Goal: Use online tool/utility: Use online tool/utility

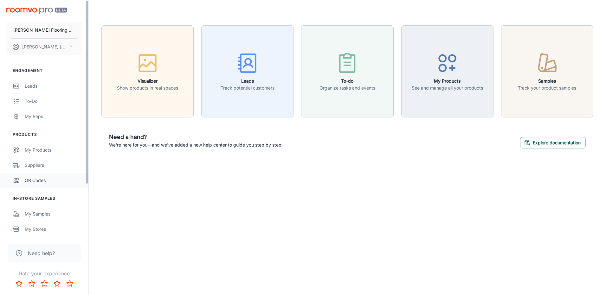
click at [22, 176] on link "QR Codes" at bounding box center [44, 180] width 88 height 15
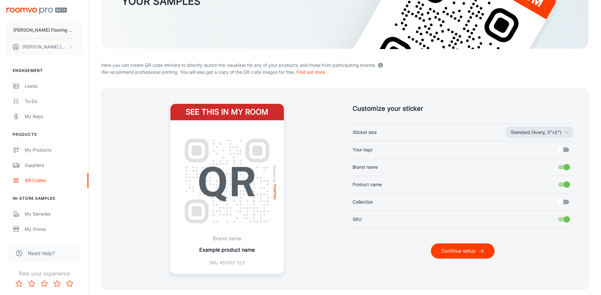
scroll to position [122, 0]
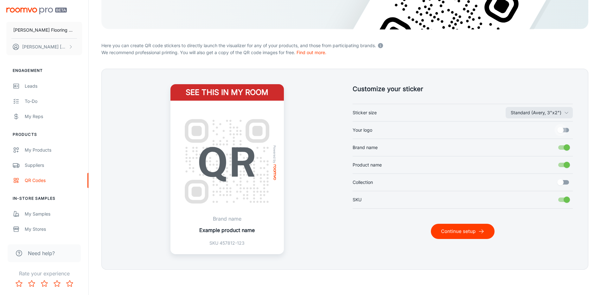
click at [561, 132] on input "Your logo" at bounding box center [560, 130] width 36 height 12
checkbox input "true"
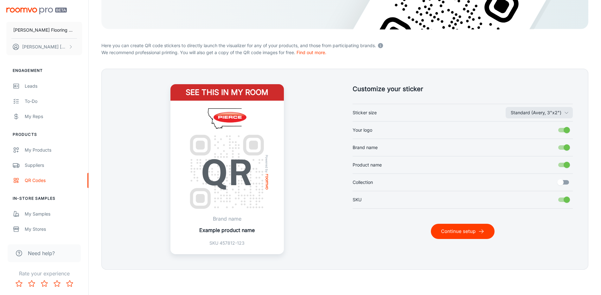
click at [468, 231] on button "Continue setup" at bounding box center [463, 231] width 64 height 15
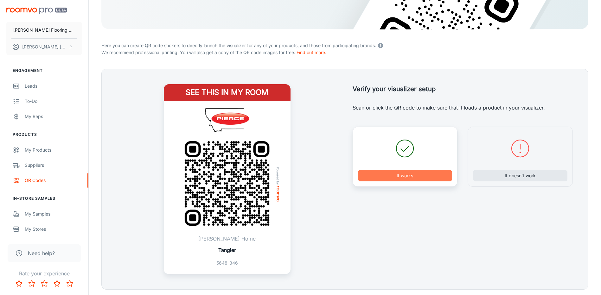
click at [410, 176] on button "It works" at bounding box center [405, 175] width 94 height 11
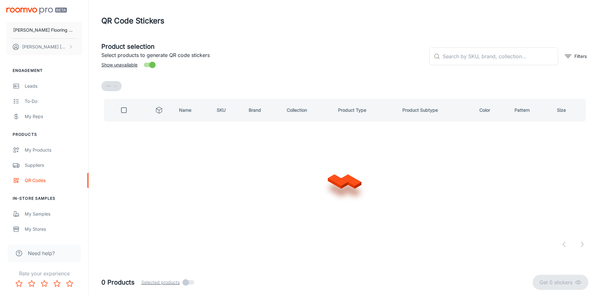
scroll to position [0, 0]
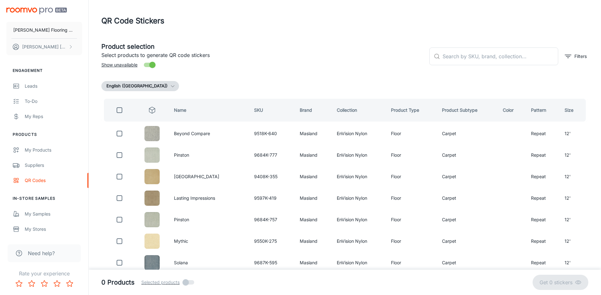
click at [354, 66] on div "Product selection Select products to generate QR code stickers Show unavailable" at bounding box center [260, 54] width 328 height 34
click at [333, 60] on div "Product selection Select products to generate QR code stickers Show unavailable" at bounding box center [260, 54] width 328 height 34
click at [387, 56] on p "Select products to generate QR code stickers" at bounding box center [262, 55] width 323 height 8
drag, startPoint x: 359, startPoint y: 67, endPoint x: 366, endPoint y: 71, distance: 7.9
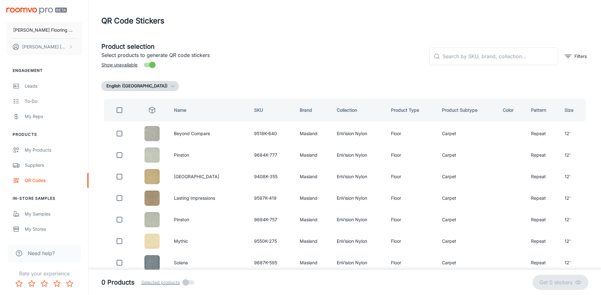
click at [359, 68] on div "Product selection Select products to generate QR code stickers Show unavailable" at bounding box center [260, 54] width 328 height 34
click at [331, 44] on h5 "Product selection" at bounding box center [262, 47] width 323 height 10
click at [283, 33] on header "QR Code Stickers" at bounding box center [345, 21] width 502 height 42
click at [289, 36] on header "QR Code Stickers" at bounding box center [345, 21] width 502 height 42
click at [455, 59] on input "text" at bounding box center [500, 57] width 116 height 18
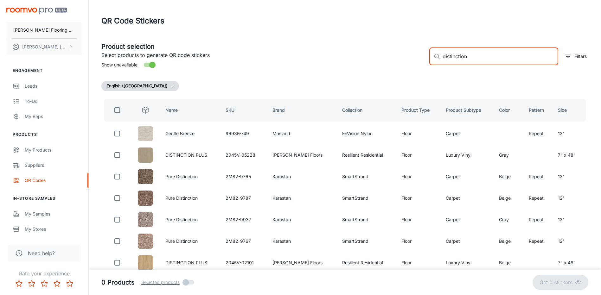
click at [477, 54] on input "distinction" at bounding box center [500, 57] width 116 height 18
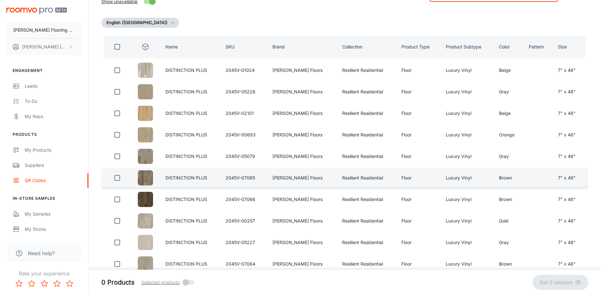
scroll to position [87, 0]
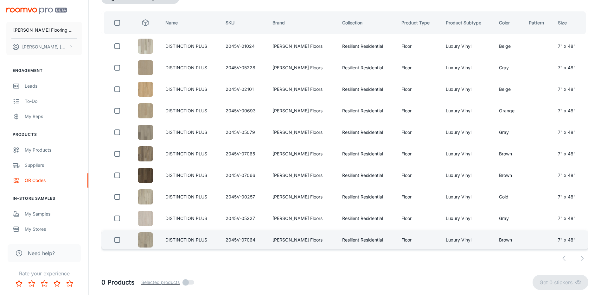
type input "distinction plus"
drag, startPoint x: 117, startPoint y: 239, endPoint x: 126, endPoint y: 252, distance: 16.1
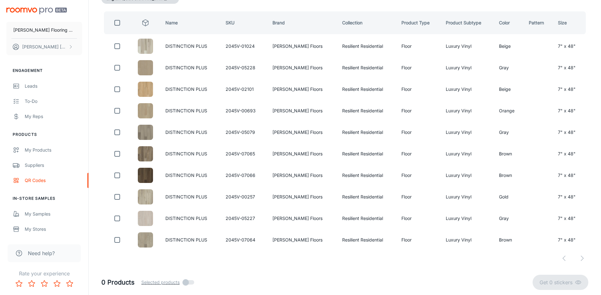
click at [117, 239] on input "checkbox" at bounding box center [117, 240] width 13 height 13
checkbox input "true"
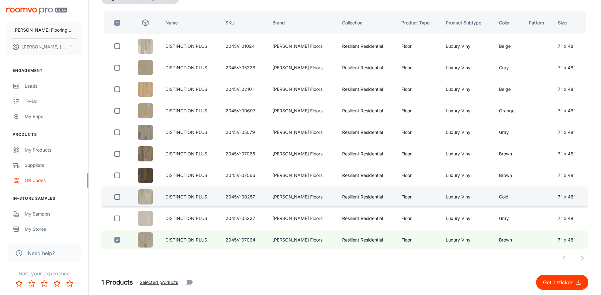
click at [118, 196] on input "checkbox" at bounding box center [117, 197] width 13 height 13
checkbox input "true"
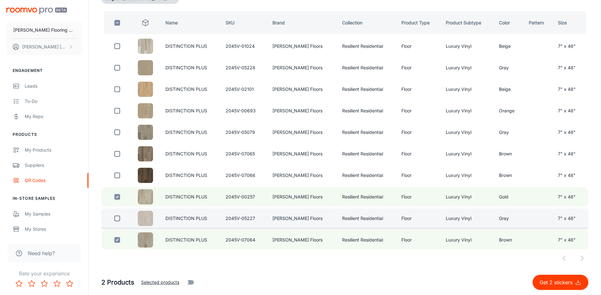
click at [118, 219] on input "checkbox" at bounding box center [117, 218] width 13 height 13
checkbox input "true"
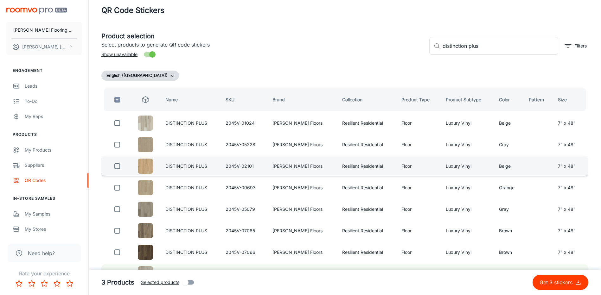
scroll to position [0, 0]
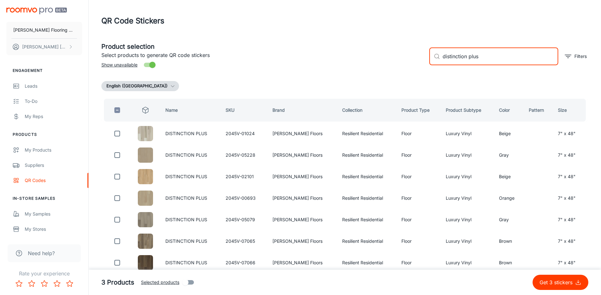
drag, startPoint x: 474, startPoint y: 57, endPoint x: 407, endPoint y: 62, distance: 67.3
click at [408, 61] on div "Product selection Select products to generate QR code stickers Show unavailable…" at bounding box center [342, 54] width 492 height 34
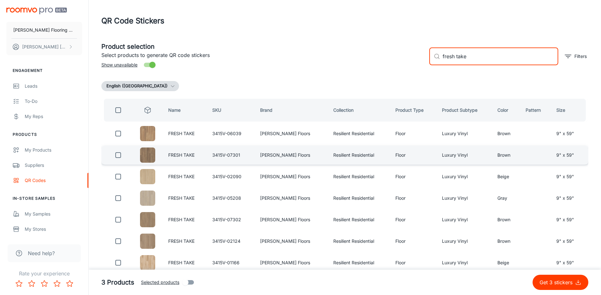
type input "fresh take"
click at [120, 155] on input "checkbox" at bounding box center [118, 155] width 13 height 13
checkbox input "true"
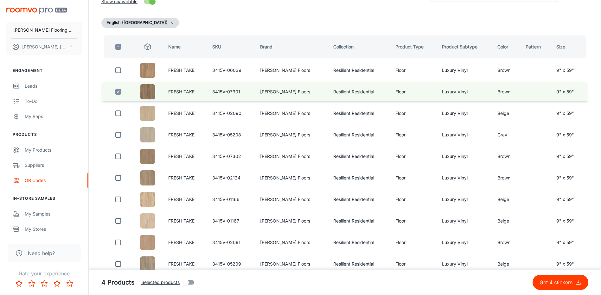
scroll to position [95, 0]
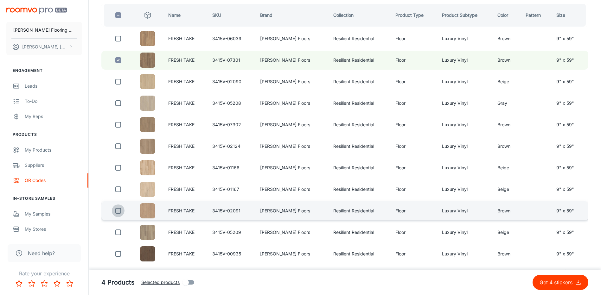
drag, startPoint x: 119, startPoint y: 211, endPoint x: 179, endPoint y: 237, distance: 65.3
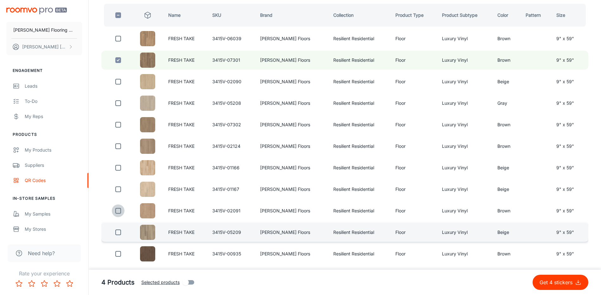
click at [119, 211] on input "checkbox" at bounding box center [118, 211] width 13 height 13
checkbox input "true"
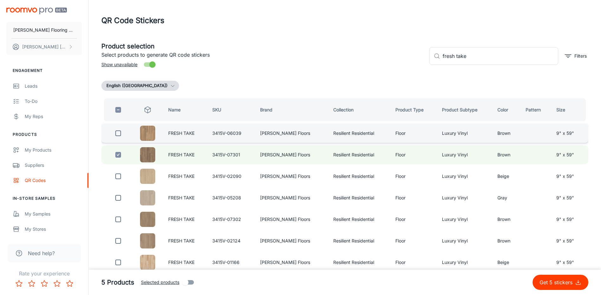
scroll to position [0, 0]
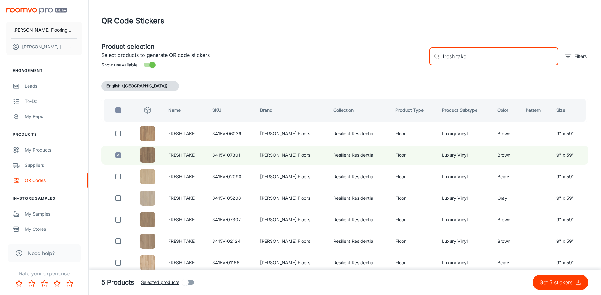
drag, startPoint x: 469, startPoint y: 59, endPoint x: 429, endPoint y: 63, distance: 40.8
click at [430, 63] on div "​ fresh take ​" at bounding box center [493, 57] width 129 height 18
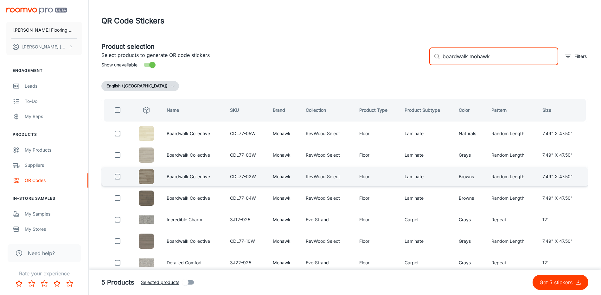
type input "boardwalk mohawk"
click at [119, 158] on input "checkbox" at bounding box center [117, 155] width 13 height 13
checkbox input "true"
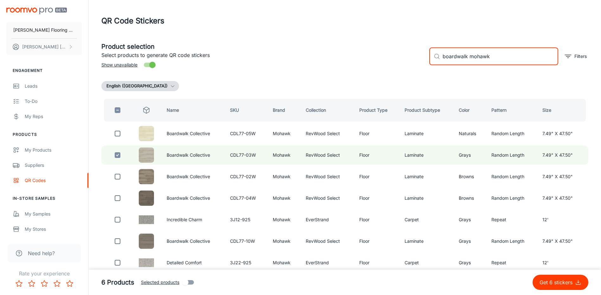
drag, startPoint x: 467, startPoint y: 57, endPoint x: 434, endPoint y: 62, distance: 33.3
click at [434, 62] on div "​ boardwalk mohawk ​" at bounding box center [493, 57] width 129 height 18
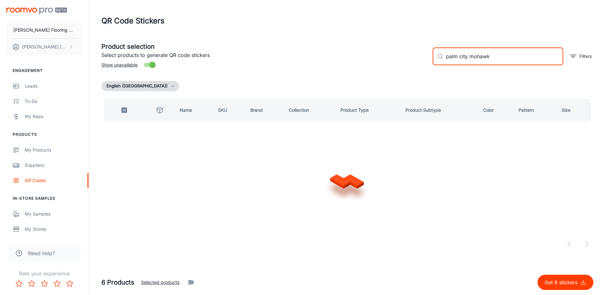
type input "palm city mohawk"
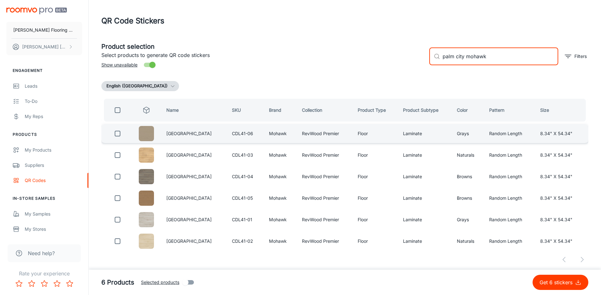
drag, startPoint x: 118, startPoint y: 132, endPoint x: 140, endPoint y: 133, distance: 21.9
click at [118, 132] on input "checkbox" at bounding box center [117, 133] width 13 height 13
checkbox input "true"
drag, startPoint x: 466, startPoint y: 58, endPoint x: 429, endPoint y: 67, distance: 38.2
click at [429, 67] on div "​ palm city mohawk ​ Filters" at bounding box center [506, 54] width 164 height 34
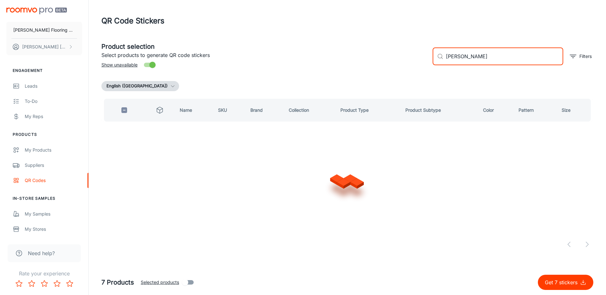
type input "[PERSON_NAME]"
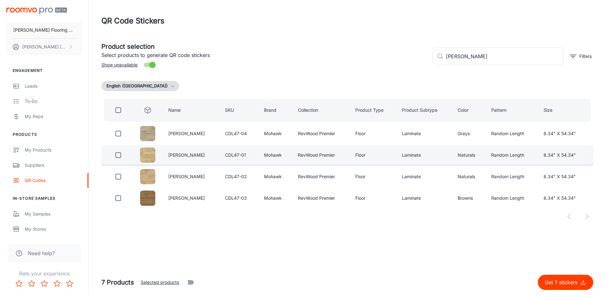
click at [120, 157] on input "checkbox" at bounding box center [118, 155] width 13 height 13
checkbox input "true"
drag, startPoint x: 470, startPoint y: 57, endPoint x: 433, endPoint y: 58, distance: 37.1
click at [433, 58] on div "​ [PERSON_NAME] ​" at bounding box center [497, 57] width 130 height 18
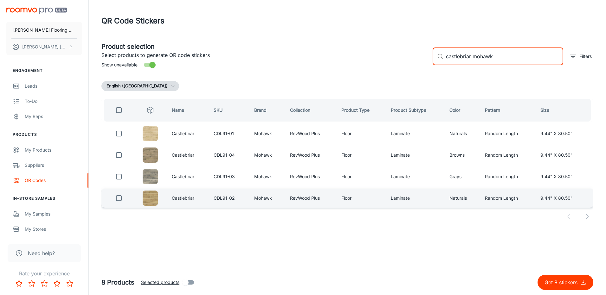
type input "castlebriar mohawk"
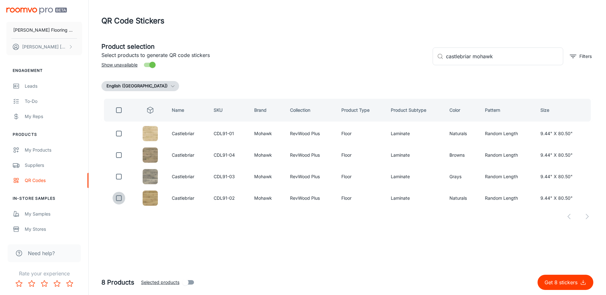
drag, startPoint x: 119, startPoint y: 199, endPoint x: 127, endPoint y: 255, distance: 56.2
click at [119, 200] on input "checkbox" at bounding box center [118, 198] width 13 height 13
checkbox input "true"
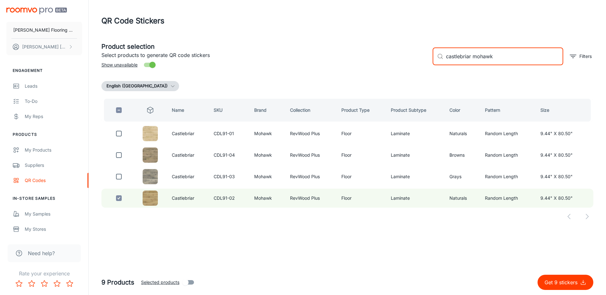
drag, startPoint x: 471, startPoint y: 56, endPoint x: 436, endPoint y: 63, distance: 34.8
click at [437, 61] on div "​ castlebriar mohawk ​" at bounding box center [497, 57] width 130 height 18
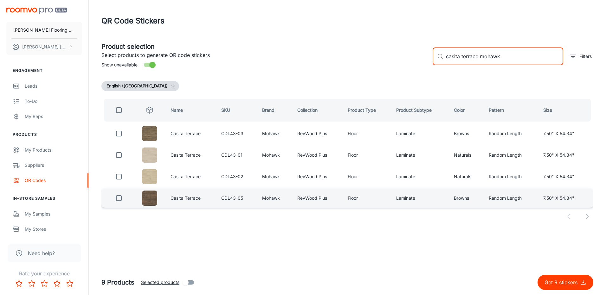
type input "casita terrace mohawk"
click at [121, 200] on input "checkbox" at bounding box center [118, 198] width 13 height 13
checkbox input "true"
drag, startPoint x: 478, startPoint y: 57, endPoint x: 422, endPoint y: 63, distance: 56.7
click at [422, 63] on div "Product selection Select products to generate QR code stickers Show unavailable…" at bounding box center [344, 54] width 497 height 34
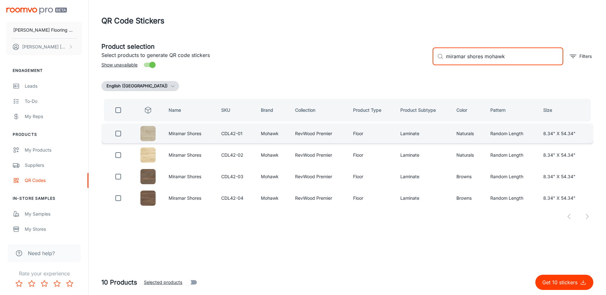
type input "miramar shores mohawk"
click at [120, 133] on input "checkbox" at bounding box center [118, 133] width 13 height 13
checkbox input "true"
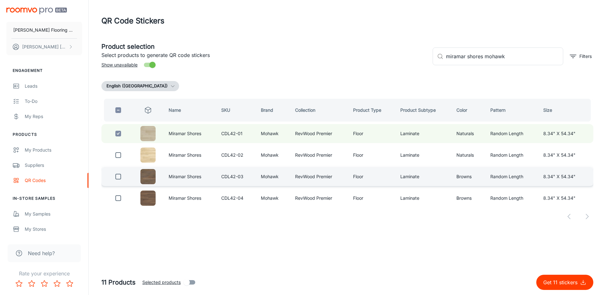
click at [119, 177] on input "checkbox" at bounding box center [118, 176] width 13 height 13
checkbox input "true"
drag, startPoint x: 482, startPoint y: 57, endPoint x: 449, endPoint y: 59, distance: 33.9
click at [449, 59] on input "miramar shores mohawk" at bounding box center [504, 57] width 117 height 18
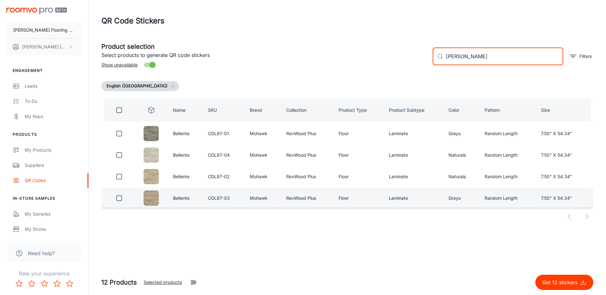
type input "[PERSON_NAME]"
drag, startPoint x: 117, startPoint y: 198, endPoint x: 137, endPoint y: 201, distance: 20.6
click at [117, 198] on input "checkbox" at bounding box center [119, 198] width 13 height 13
checkbox input "true"
drag, startPoint x: 464, startPoint y: 58, endPoint x: 425, endPoint y: 67, distance: 40.3
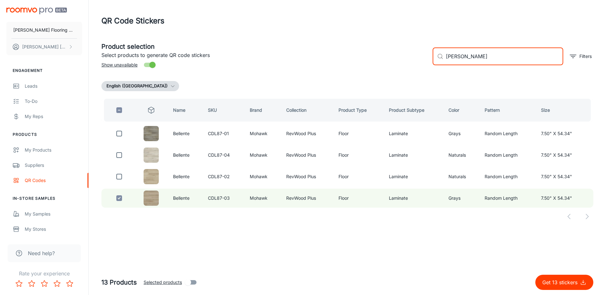
click at [425, 67] on div "Product selection Select products to generate QR code stickers Show unavailable…" at bounding box center [344, 54] width 497 height 34
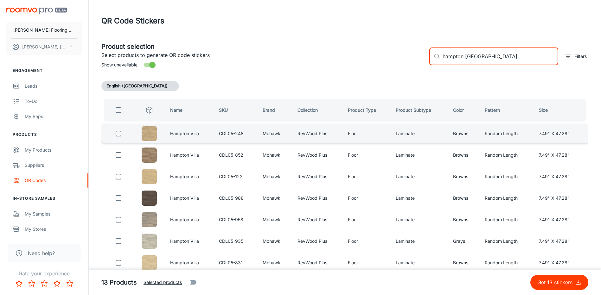
type input "hampton [GEOGRAPHIC_DATA]"
click at [123, 134] on input "checkbox" at bounding box center [118, 133] width 13 height 13
checkbox input "true"
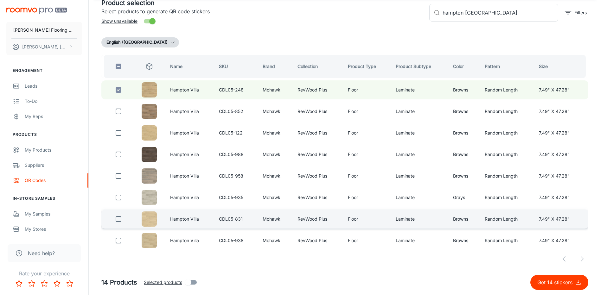
scroll to position [44, 0]
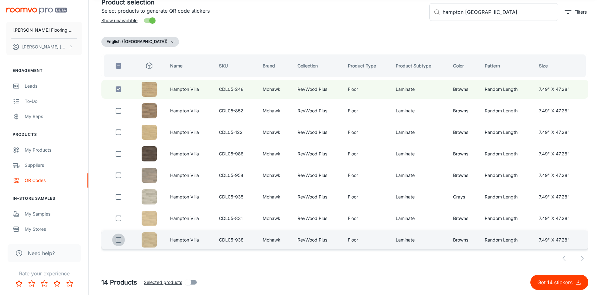
click at [118, 239] on input "checkbox" at bounding box center [118, 240] width 13 height 13
checkbox input "true"
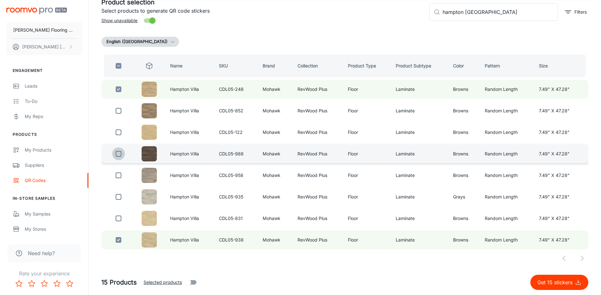
click at [120, 155] on input "checkbox" at bounding box center [118, 154] width 13 height 13
checkbox input "true"
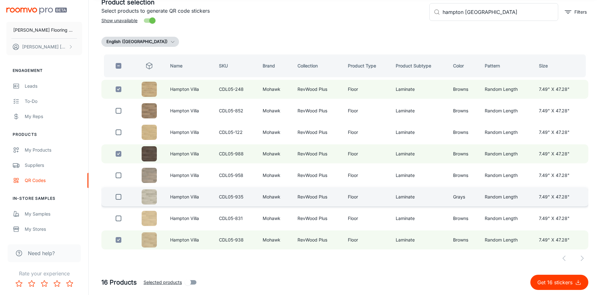
click at [122, 198] on input "checkbox" at bounding box center [118, 197] width 13 height 13
checkbox input "true"
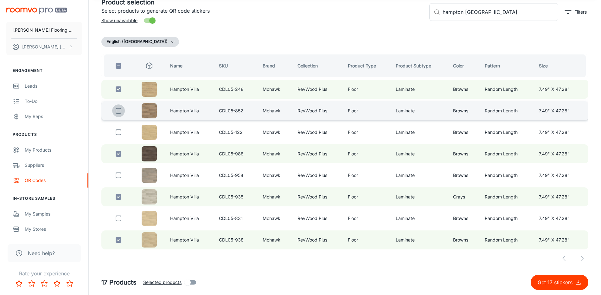
click at [120, 111] on input "checkbox" at bounding box center [118, 111] width 13 height 13
checkbox input "true"
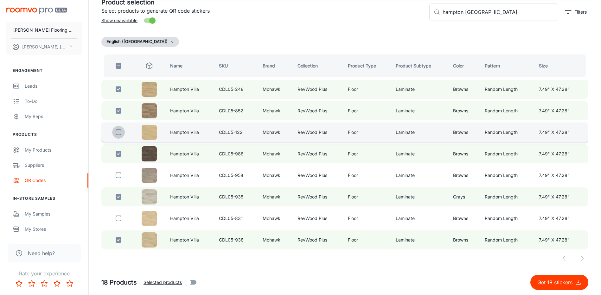
click at [119, 135] on input "checkbox" at bounding box center [118, 132] width 13 height 13
checkbox input "true"
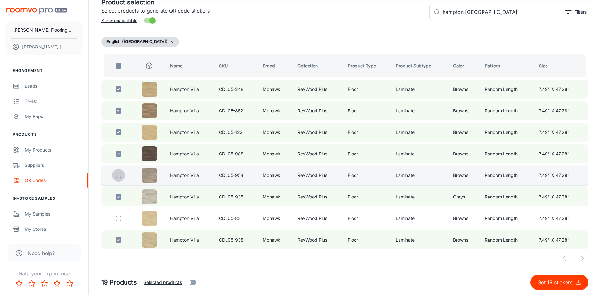
click at [118, 175] on input "checkbox" at bounding box center [118, 175] width 13 height 13
checkbox input "true"
drag, startPoint x: 474, startPoint y: 12, endPoint x: 417, endPoint y: 18, distance: 57.3
click at [417, 18] on div "Product selection Select products to generate QR code stickers Show unavailable…" at bounding box center [342, 9] width 492 height 34
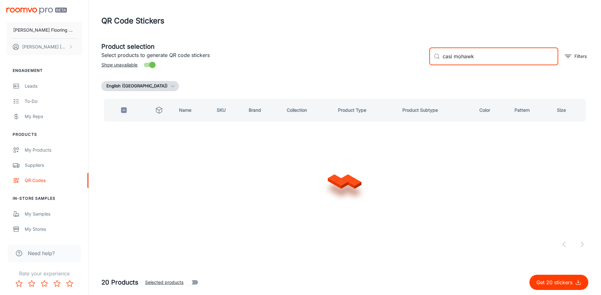
scroll to position [0, 0]
type input "casita terrace mohawk"
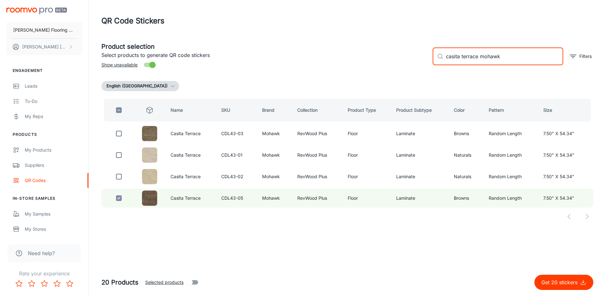
drag, startPoint x: 503, startPoint y: 56, endPoint x: 440, endPoint y: 57, distance: 62.4
click at [440, 57] on div "​ casita terrace mohawk ​" at bounding box center [497, 57] width 130 height 18
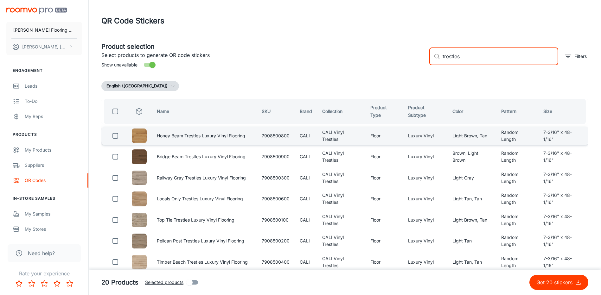
type input "trestles"
click at [116, 137] on input "checkbox" at bounding box center [115, 136] width 13 height 13
checkbox input "true"
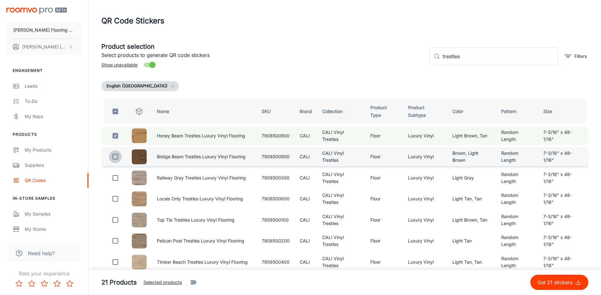
click at [114, 157] on input "checkbox" at bounding box center [115, 156] width 13 height 13
checkbox input "true"
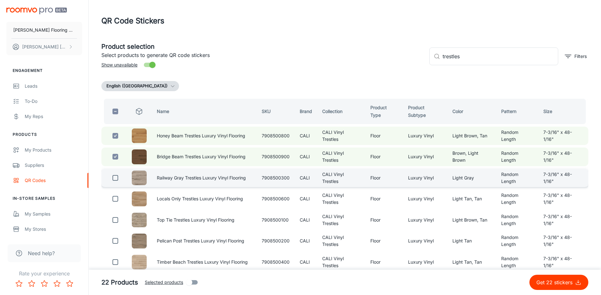
click at [117, 180] on input "checkbox" at bounding box center [115, 178] width 13 height 13
checkbox input "true"
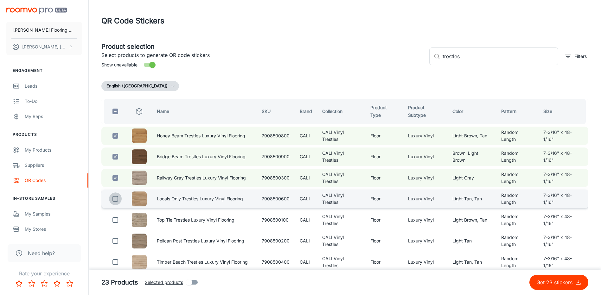
drag, startPoint x: 115, startPoint y: 198, endPoint x: 153, endPoint y: 197, distance: 38.0
click at [115, 198] on input "checkbox" at bounding box center [115, 199] width 13 height 13
checkbox input "true"
click at [550, 280] on p "Get 24 stickers" at bounding box center [555, 283] width 39 height 8
checkbox input "false"
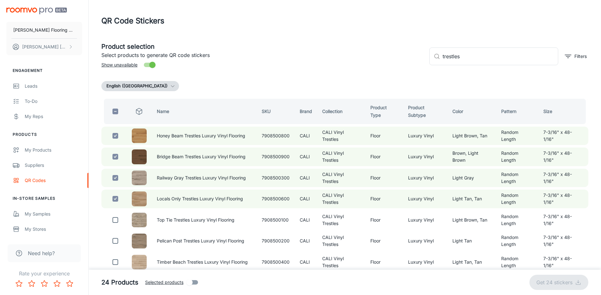
checkbox input "false"
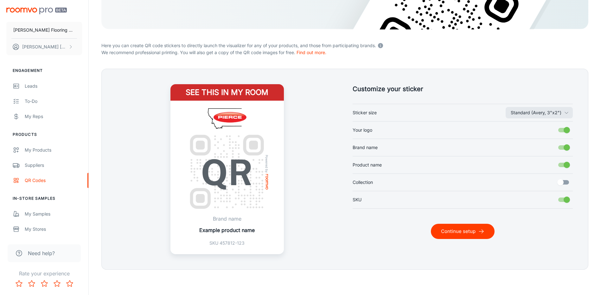
click at [469, 226] on button "Continue setup" at bounding box center [463, 231] width 64 height 15
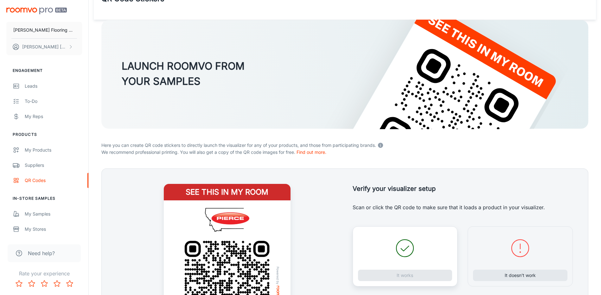
scroll to position [122, 0]
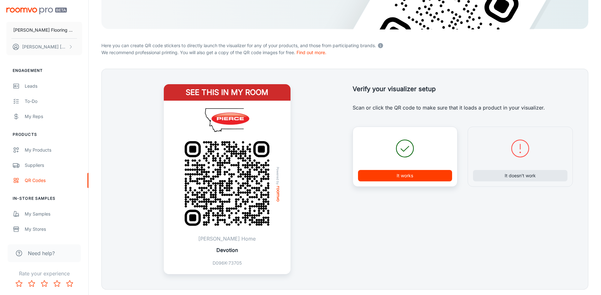
click at [409, 174] on button "It works" at bounding box center [405, 175] width 94 height 11
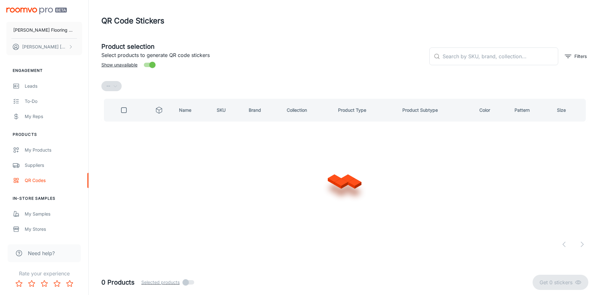
scroll to position [0, 0]
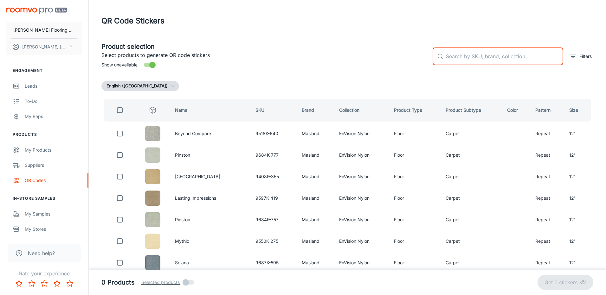
click at [487, 60] on input "text" at bounding box center [504, 57] width 117 height 18
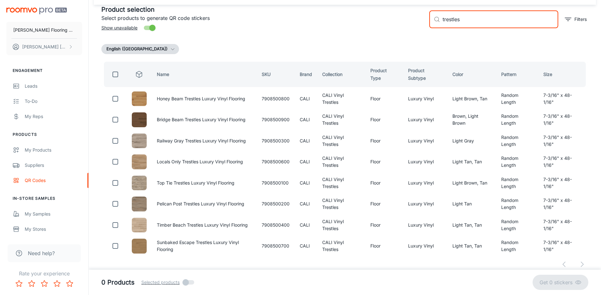
scroll to position [43, 0]
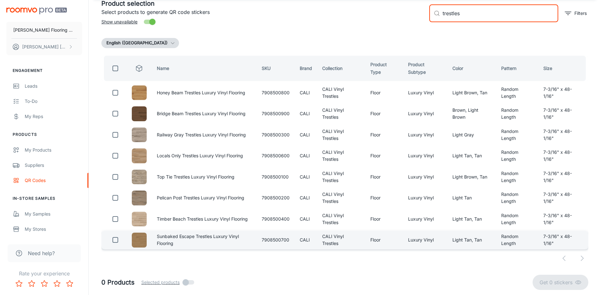
type input "trestles"
click at [117, 240] on input "checkbox" at bounding box center [115, 240] width 13 height 13
checkbox input "true"
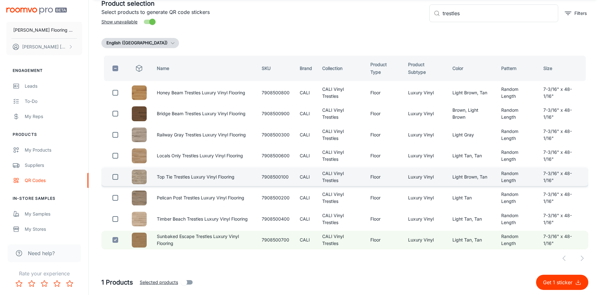
click at [116, 180] on input "checkbox" at bounding box center [115, 177] width 13 height 13
checkbox input "true"
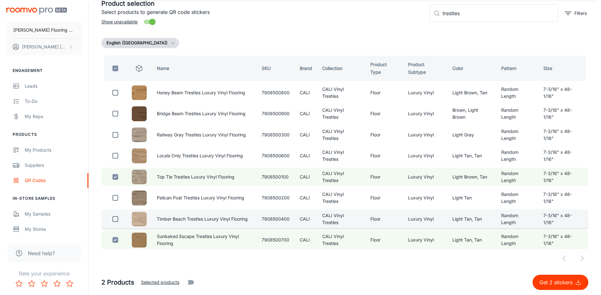
click at [117, 219] on input "checkbox" at bounding box center [115, 219] width 13 height 13
checkbox input "true"
drag, startPoint x: 447, startPoint y: 16, endPoint x: 419, endPoint y: 20, distance: 28.4
click at [419, 20] on div "Product selection Select products to generate QR code stickers Show unavailable…" at bounding box center [342, 11] width 492 height 34
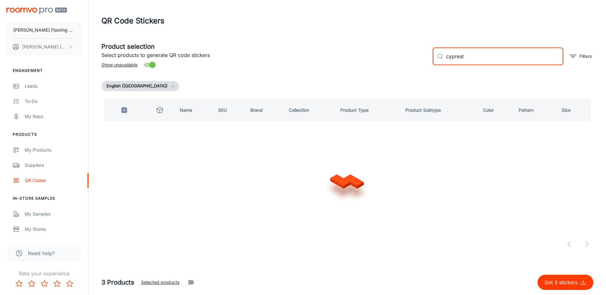
type input "cypresta"
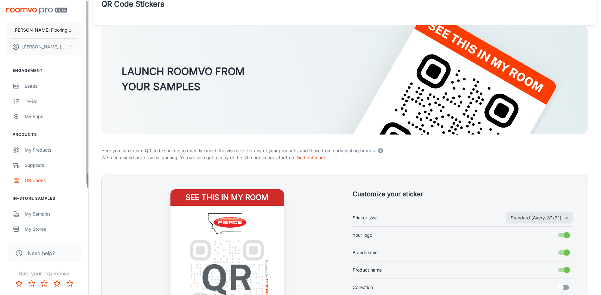
scroll to position [122, 0]
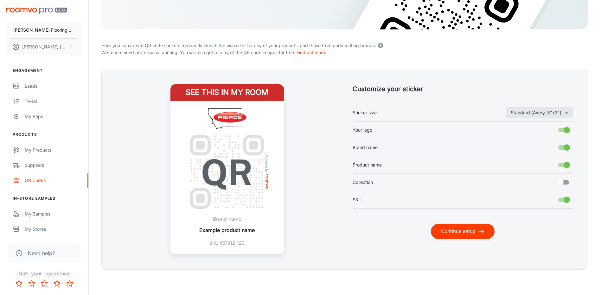
click at [462, 229] on button "Continue setup" at bounding box center [463, 231] width 64 height 15
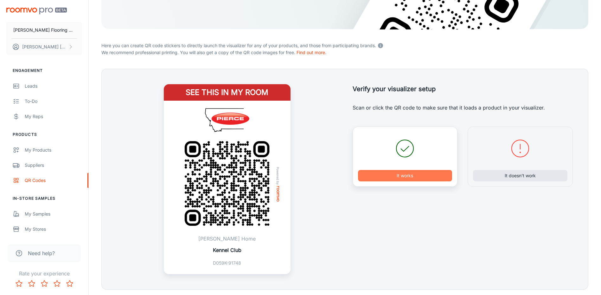
click at [403, 174] on button "It works" at bounding box center [405, 175] width 94 height 11
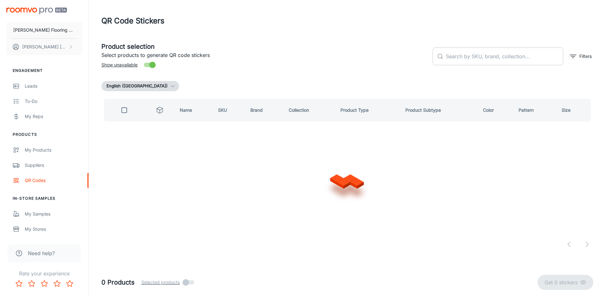
click at [462, 55] on input "text" at bounding box center [504, 57] width 117 height 18
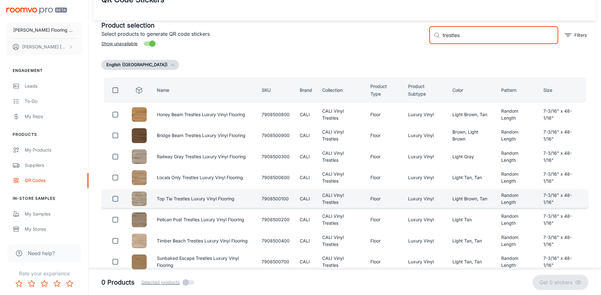
scroll to position [43, 0]
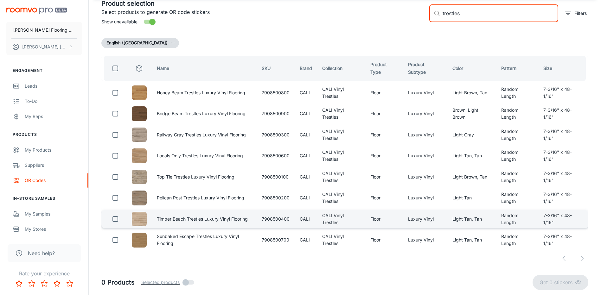
type input "trestles"
click at [115, 219] on input "checkbox" at bounding box center [115, 219] width 13 height 13
checkbox input "true"
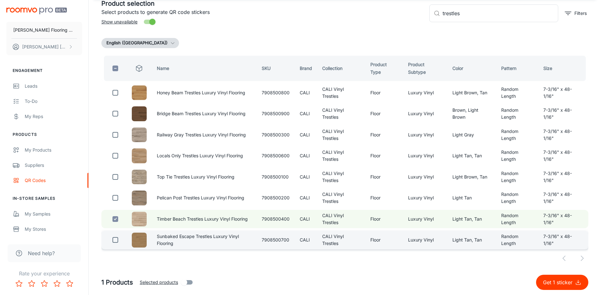
click at [115, 241] on input "checkbox" at bounding box center [115, 240] width 13 height 13
checkbox input "true"
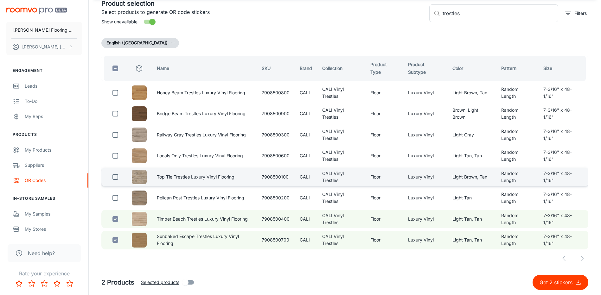
click at [115, 175] on input "checkbox" at bounding box center [115, 177] width 13 height 13
checkbox input "true"
drag, startPoint x: 458, startPoint y: 17, endPoint x: 428, endPoint y: 20, distance: 30.3
click at [428, 20] on div "​ trestles ​ Filters" at bounding box center [506, 11] width 164 height 34
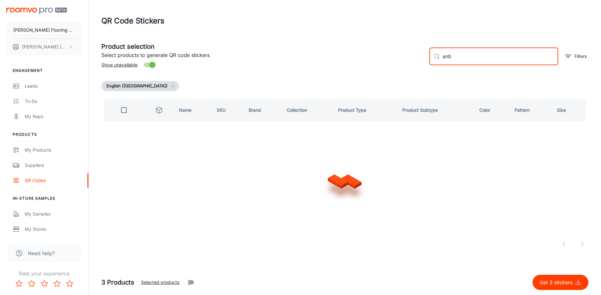
scroll to position [0, 0]
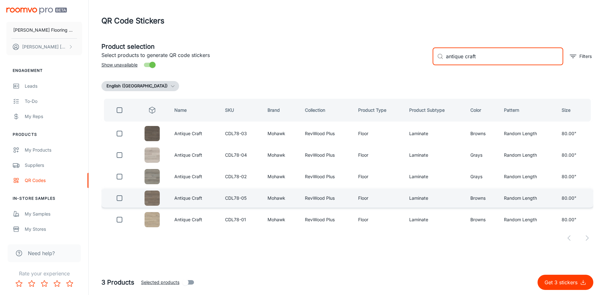
type input "antique craft"
click at [121, 199] on input "checkbox" at bounding box center [119, 198] width 13 height 13
checkbox input "true"
drag, startPoint x: 481, startPoint y: 57, endPoint x: 431, endPoint y: 69, distance: 50.8
click at [431, 69] on div "​ antique craft ​ Filters" at bounding box center [510, 54] width 166 height 34
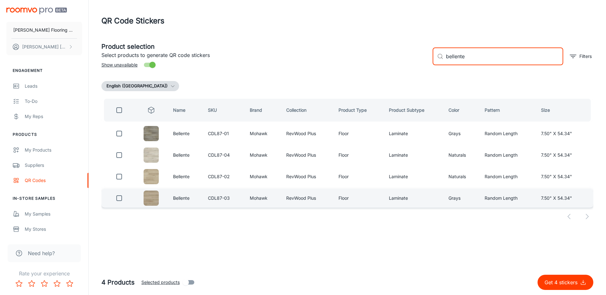
type input "bellente"
click at [118, 199] on input "checkbox" at bounding box center [119, 198] width 13 height 13
checkbox input "true"
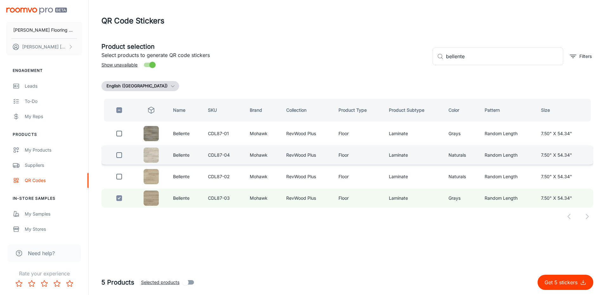
drag, startPoint x: 120, startPoint y: 177, endPoint x: 120, endPoint y: 159, distance: 18.4
click at [120, 176] on input "checkbox" at bounding box center [119, 176] width 13 height 13
checkbox input "true"
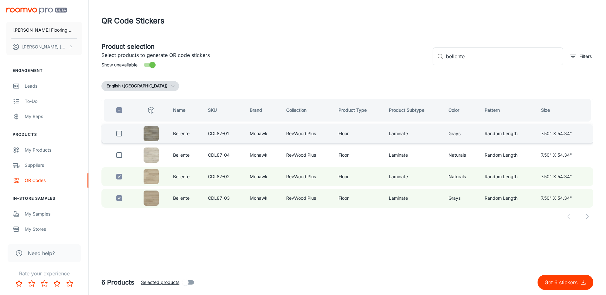
drag, startPoint x: 120, startPoint y: 157, endPoint x: 120, endPoint y: 142, distance: 15.8
click at [120, 157] on input "checkbox" at bounding box center [119, 155] width 13 height 13
checkbox input "true"
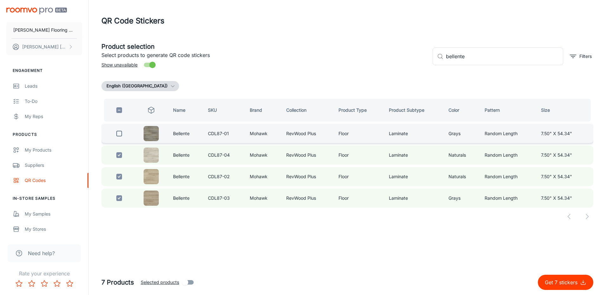
click at [121, 131] on input "checkbox" at bounding box center [119, 133] width 13 height 13
checkbox input "true"
drag, startPoint x: 472, startPoint y: 57, endPoint x: 433, endPoint y: 64, distance: 39.6
click at [433, 64] on div "​ bellente ​" at bounding box center [497, 57] width 130 height 18
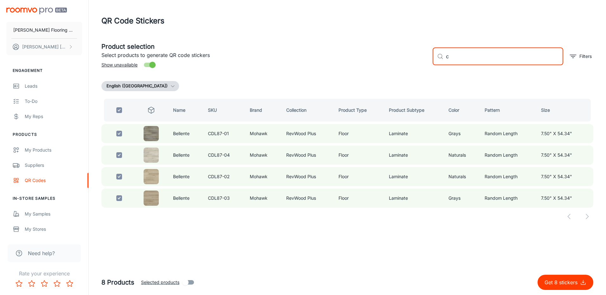
type input "cy"
checkbox input "false"
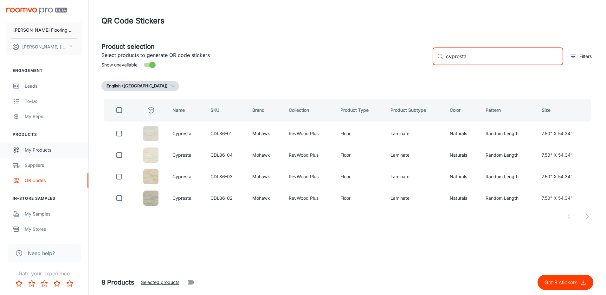
type input "cypresta"
click at [563, 283] on p "Get 8 stickers" at bounding box center [561, 283] width 35 height 8
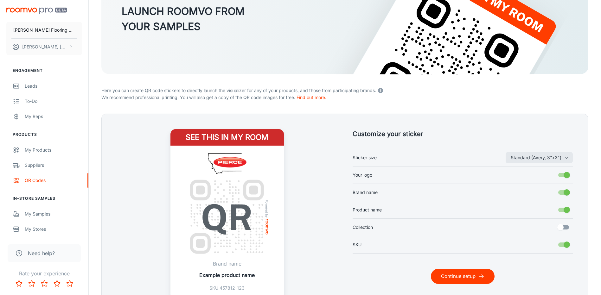
scroll to position [122, 0]
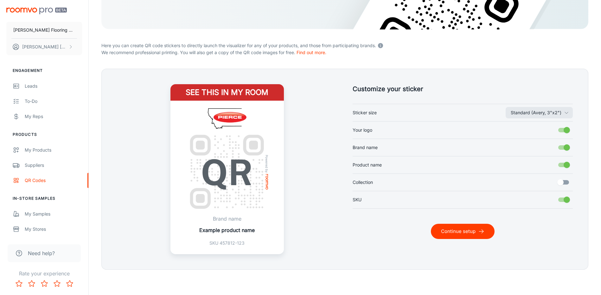
click at [414, 43] on p "Here you can create QR code stickers to directly launch the visualizer for any …" at bounding box center [344, 45] width 487 height 8
click at [441, 54] on p "We recommend professional printing. You will also get a copy of the QR code ima…" at bounding box center [344, 52] width 487 height 7
click at [457, 229] on button "Continue setup" at bounding box center [463, 231] width 64 height 15
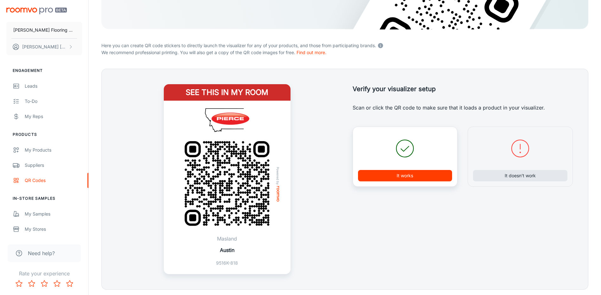
click at [412, 175] on button "It works" at bounding box center [405, 175] width 94 height 11
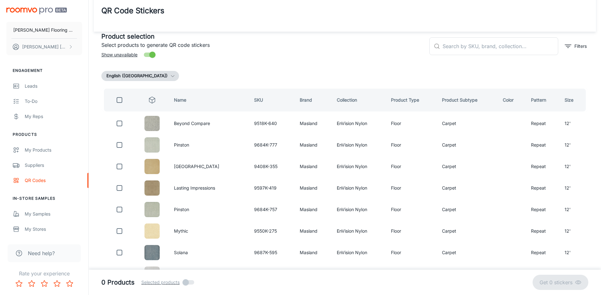
scroll to position [0, 0]
